Goal: Task Accomplishment & Management: Use online tool/utility

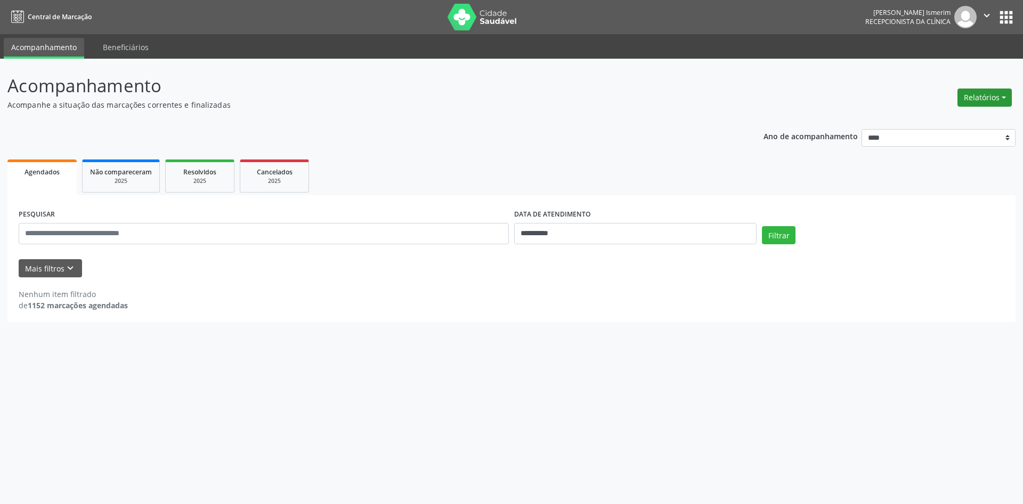
click at [979, 97] on button "Relatórios" at bounding box center [985, 97] width 54 height 18
click at [980, 115] on link "Agendamentos" at bounding box center [955, 120] width 115 height 15
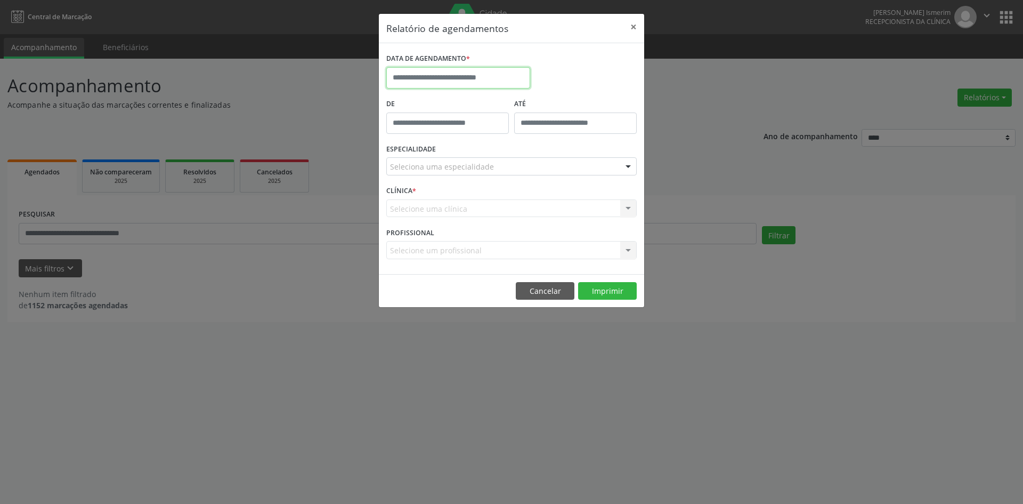
click at [461, 78] on input "text" at bounding box center [458, 77] width 144 height 21
click at [397, 101] on icon at bounding box center [395, 101] width 7 height 7
select select "*"
click at [512, 199] on span "26" at bounding box center [515, 197] width 21 height 21
type input "**********"
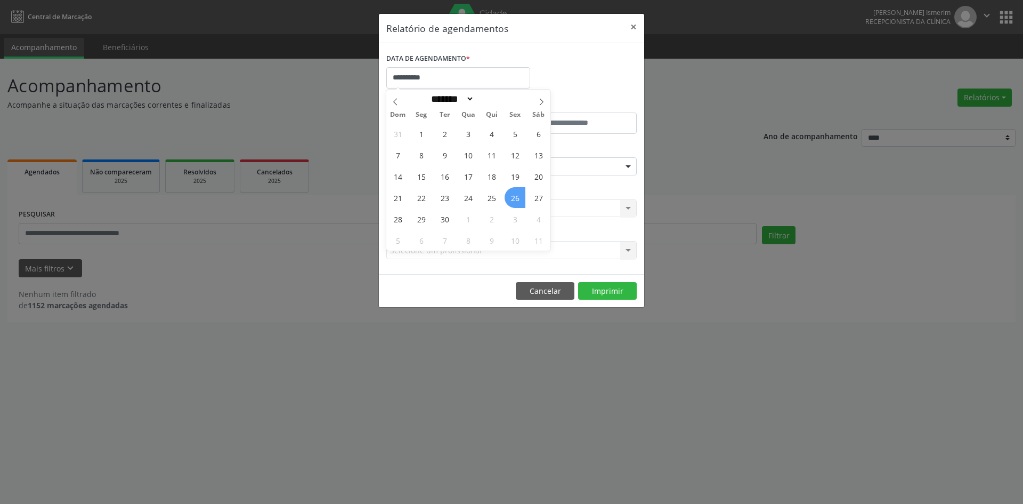
click at [512, 199] on span "26" at bounding box center [515, 197] width 21 height 21
click at [512, 199] on div "Selecione uma clínica Nenhum resultado encontrado para: " " Não há nenhuma opçã…" at bounding box center [511, 208] width 251 height 18
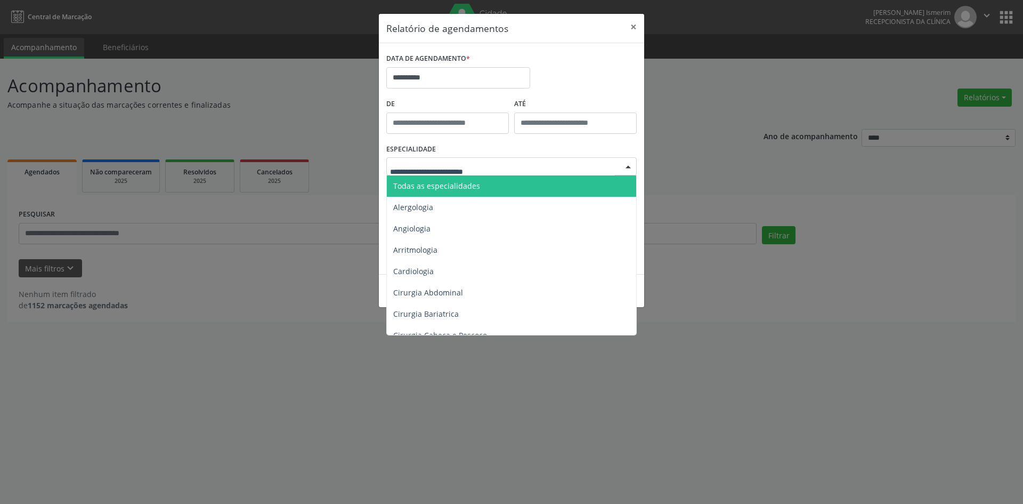
click at [524, 170] on div at bounding box center [511, 166] width 251 height 18
click at [490, 181] on span "Todas as especialidades" at bounding box center [512, 185] width 251 height 21
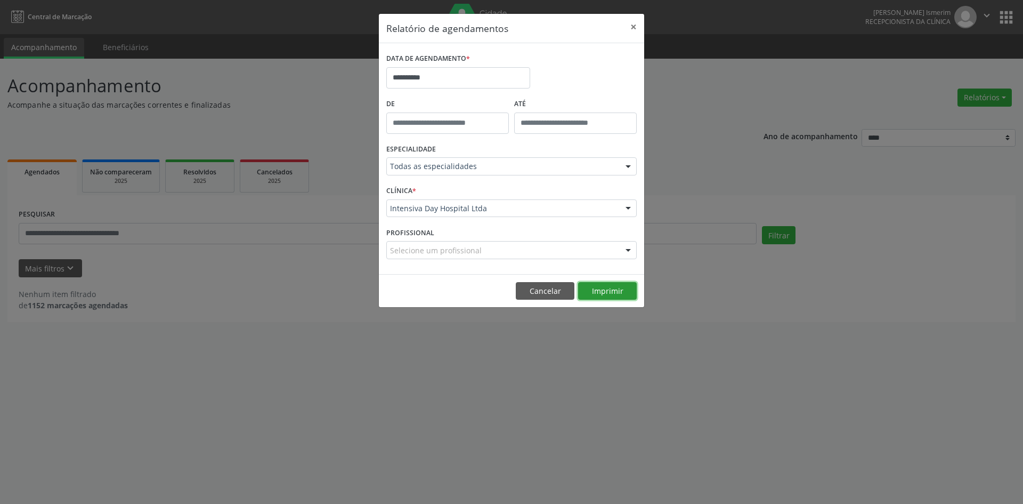
click at [606, 292] on button "Imprimir" at bounding box center [607, 291] width 59 height 18
